Goal: Find specific fact: Find specific fact

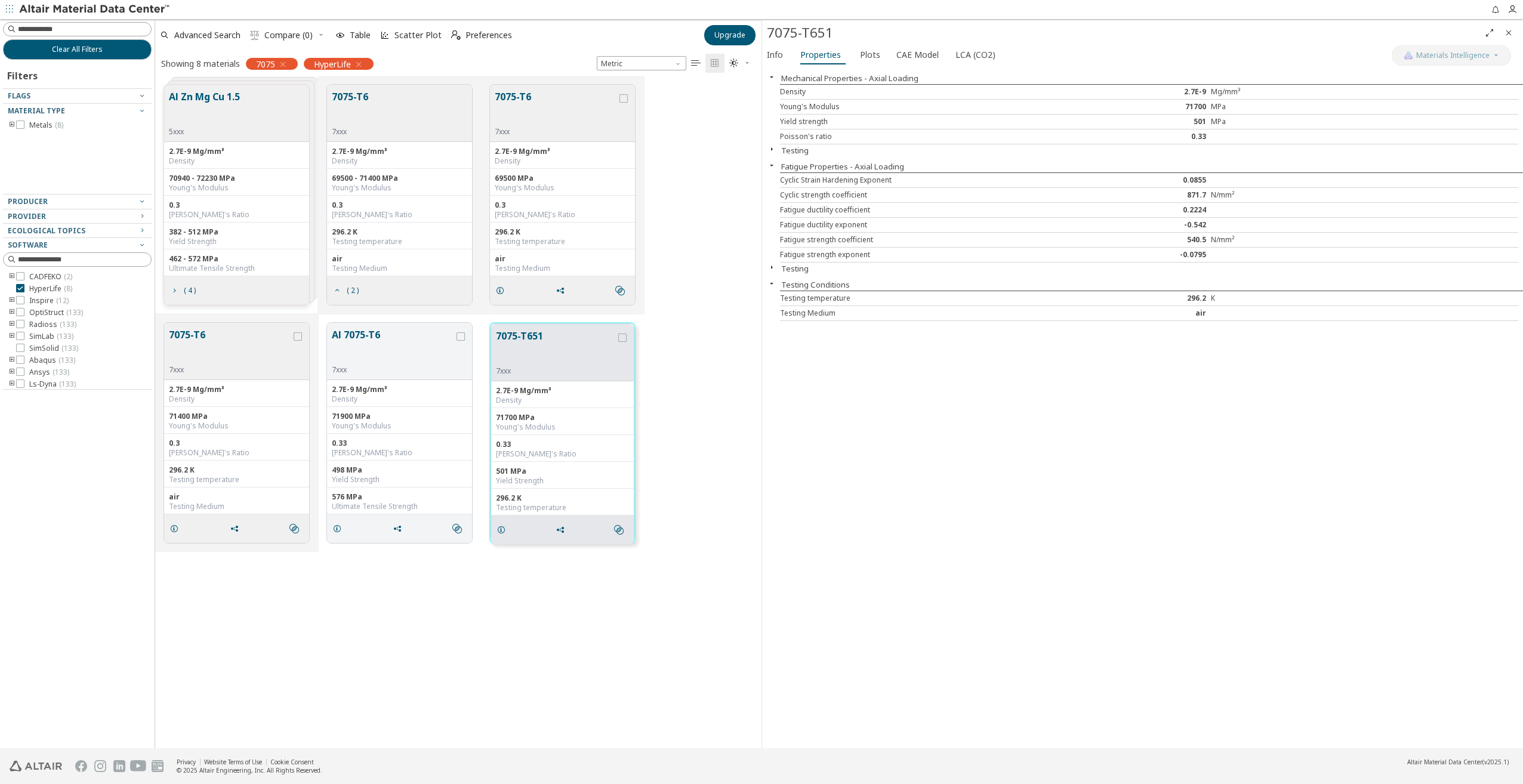
scroll to position [664, 597]
click at [1198, 105] on div "71700" at bounding box center [1149, 107] width 123 height 10
copy div "71700"
drag, startPoint x: 1190, startPoint y: 240, endPoint x: 1206, endPoint y: 238, distance: 16.1
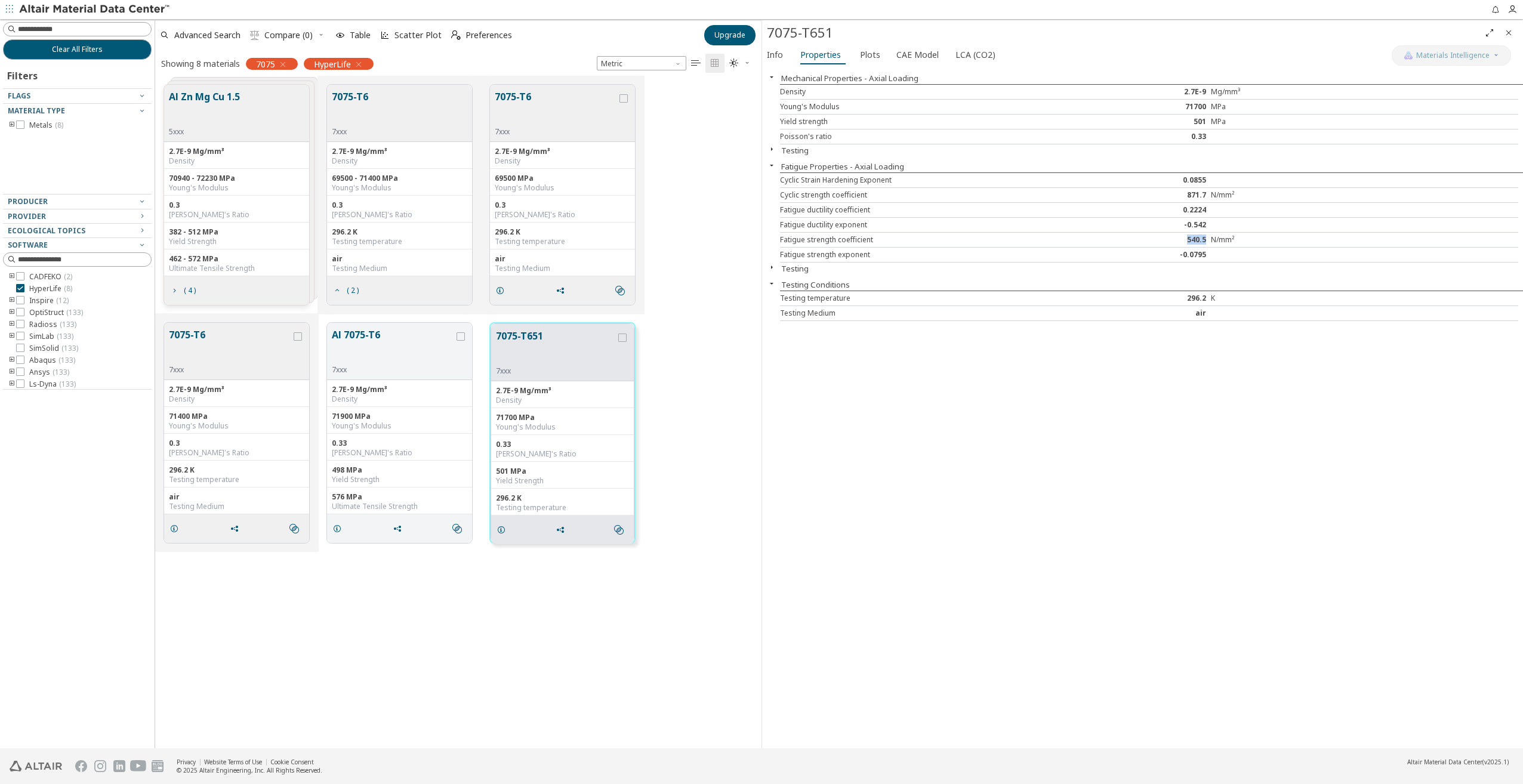
click at [1206, 238] on div "540.5" at bounding box center [1149, 240] width 123 height 10
copy div "540.5"
drag, startPoint x: 1208, startPoint y: 256, endPoint x: 1179, endPoint y: 257, distance: 29.0
click at [1179, 257] on div "-0.0795" at bounding box center [1149, 255] width 123 height 10
copy div "-0.0795"
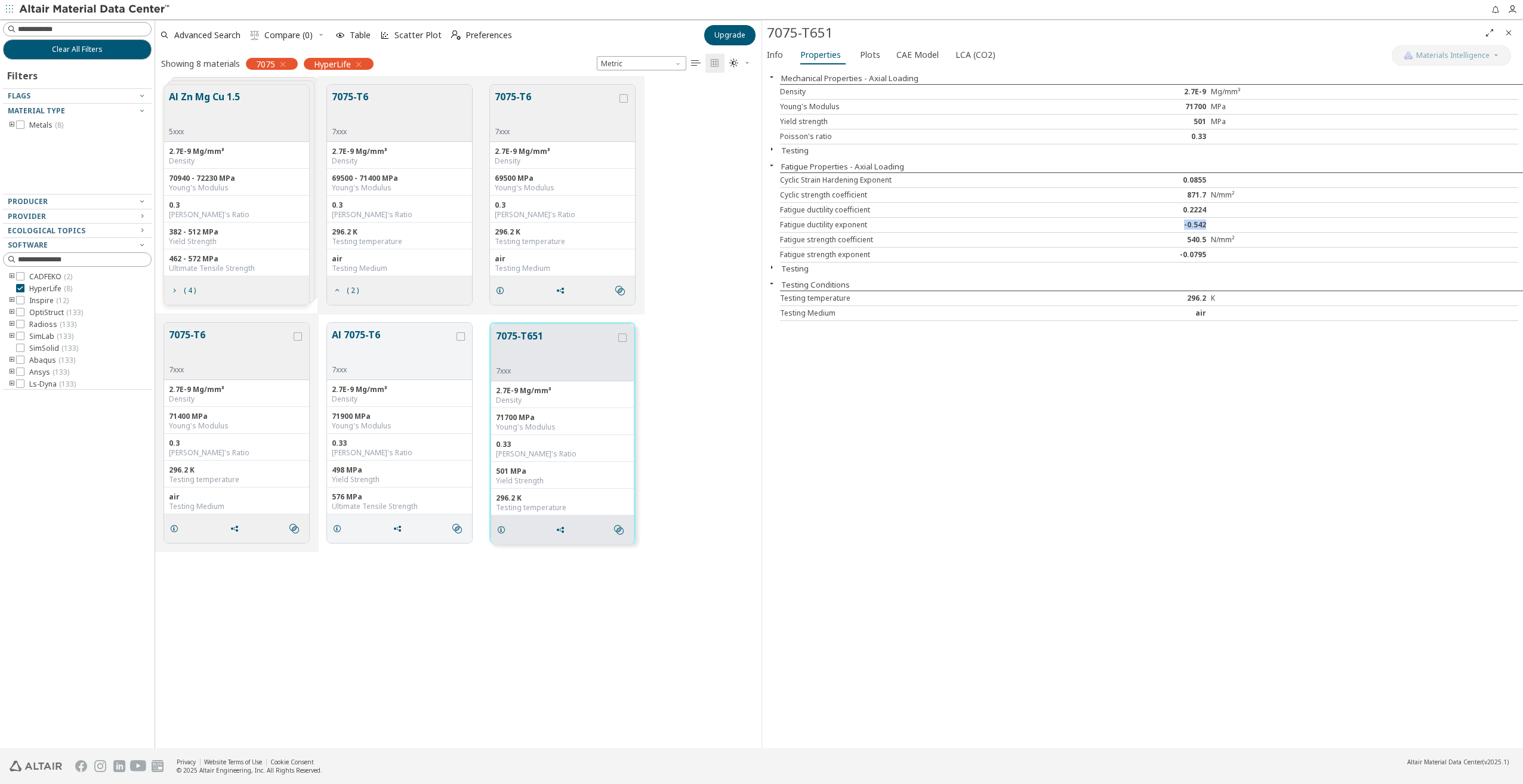
drag, startPoint x: 1217, startPoint y: 225, endPoint x: 1161, endPoint y: 225, distance: 56.0
click at [1161, 225] on div "Fatigue ductility exponent -0.542" at bounding box center [1150, 225] width 739 height 15
copy div "-0.542"
drag, startPoint x: 1221, startPoint y: 208, endPoint x: 1177, endPoint y: 208, distance: 44.0
click at [1177, 208] on div "Fatigue ductility coefficient 0.2224" at bounding box center [1150, 209] width 739 height 15
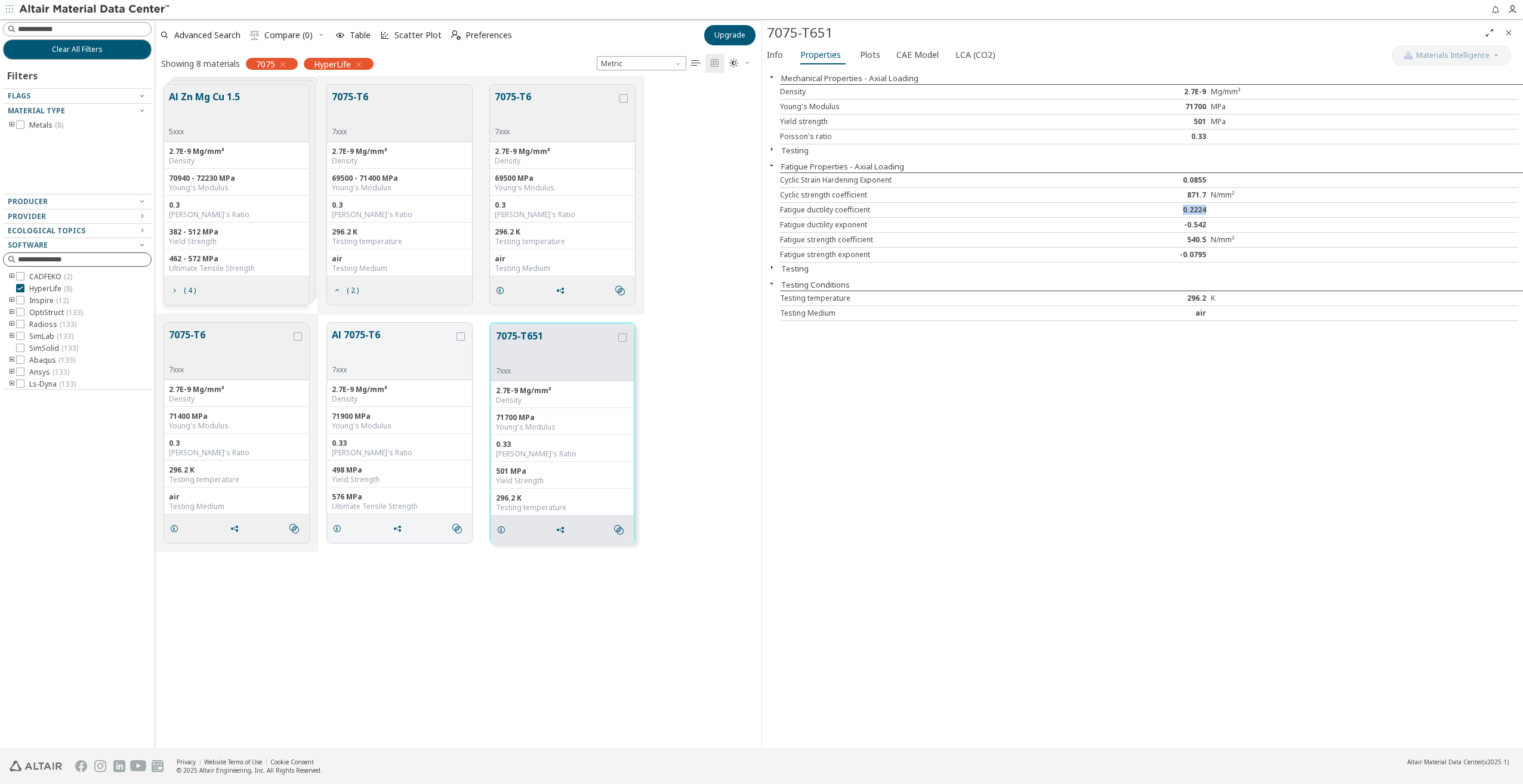
copy div "0.2224"
drag, startPoint x: 1209, startPoint y: 180, endPoint x: 1183, endPoint y: 180, distance: 26.0
click at [1183, 180] on div "Cyclic Strain Hardening Exponent 0.0855" at bounding box center [1150, 180] width 739 height 15
copy div "0.0855"
drag, startPoint x: 1186, startPoint y: 197, endPoint x: 1207, endPoint y: 197, distance: 21.0
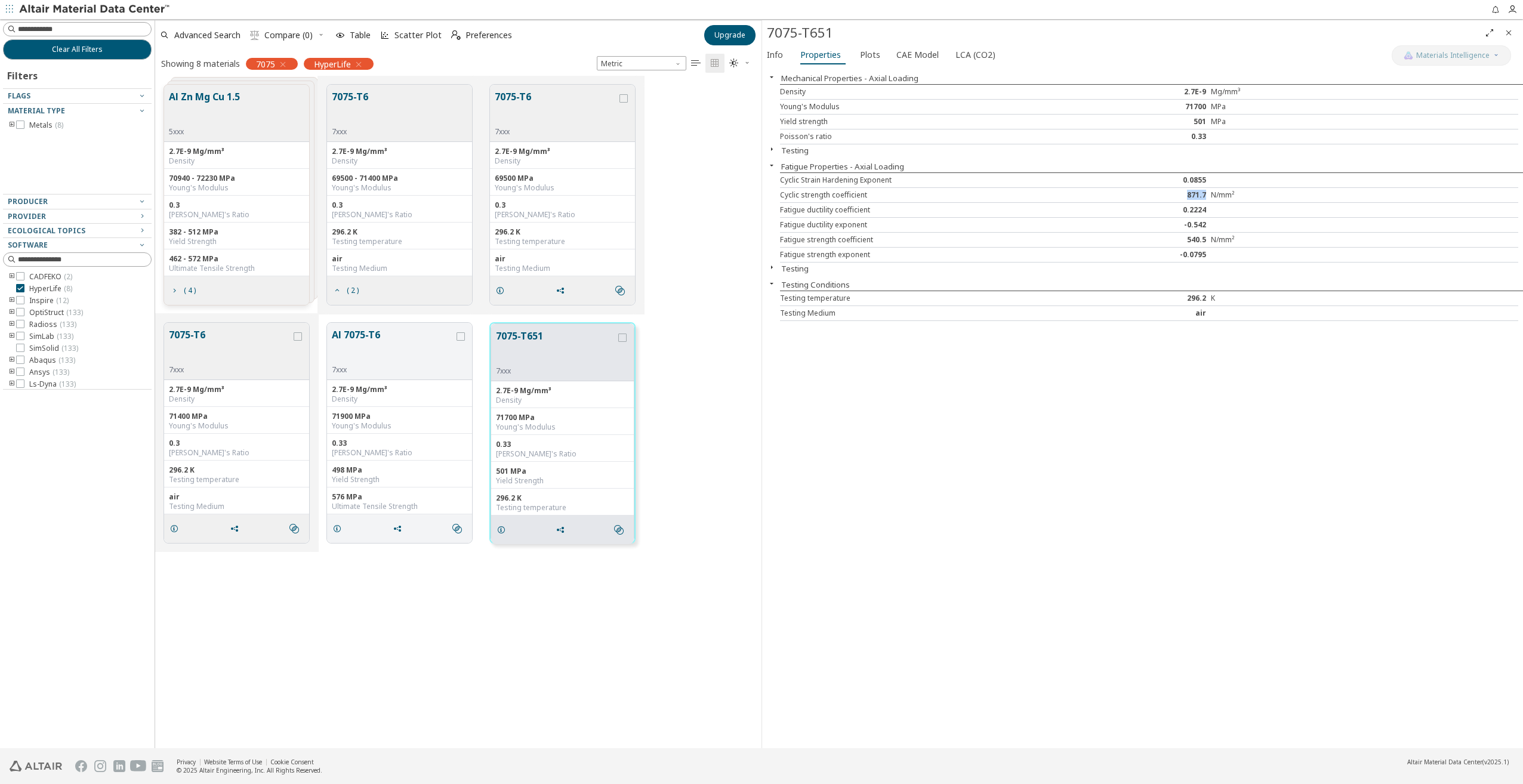
click at [1207, 197] on div "871.7" at bounding box center [1149, 195] width 123 height 10
copy div "871.7"
